Goal: Navigation & Orientation: Find specific page/section

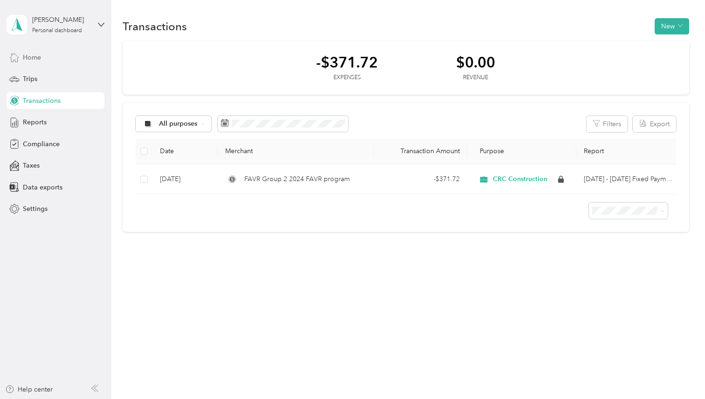
click at [34, 56] on span "Home" at bounding box center [32, 58] width 18 height 10
